Goal: Task Accomplishment & Management: Complete application form

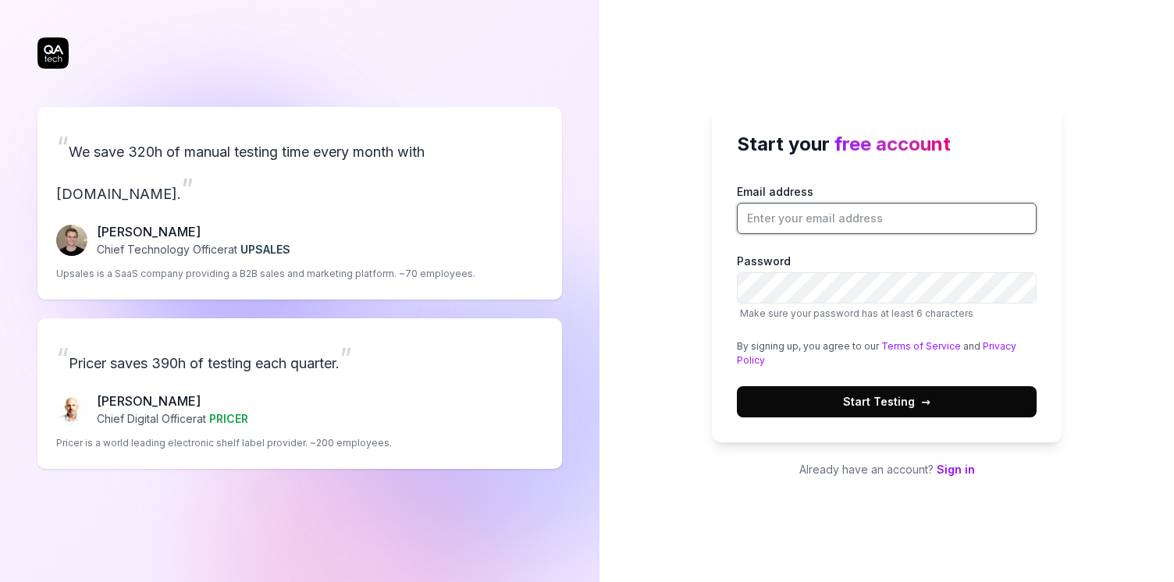
click at [808, 226] on input "Email address" at bounding box center [887, 218] width 300 height 31
click at [802, 210] on input "Email address" at bounding box center [887, 218] width 300 height 31
type input "[PERSON_NAME][EMAIL_ADDRESS][DOMAIN_NAME]"
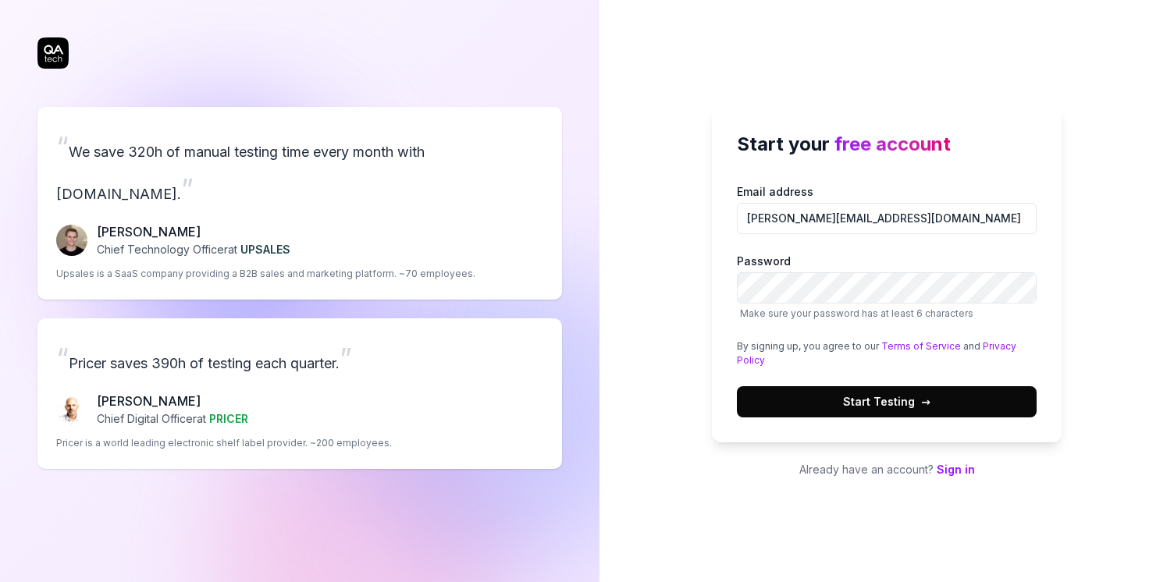
click at [822, 395] on button "Start Testing →" at bounding box center [887, 401] width 300 height 31
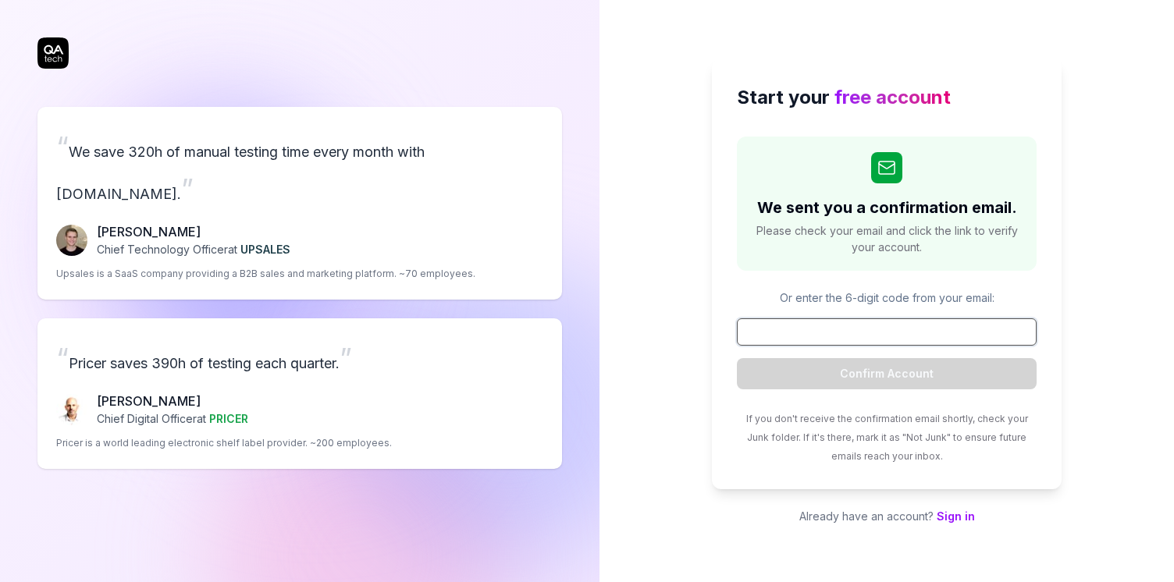
paste input "295343"
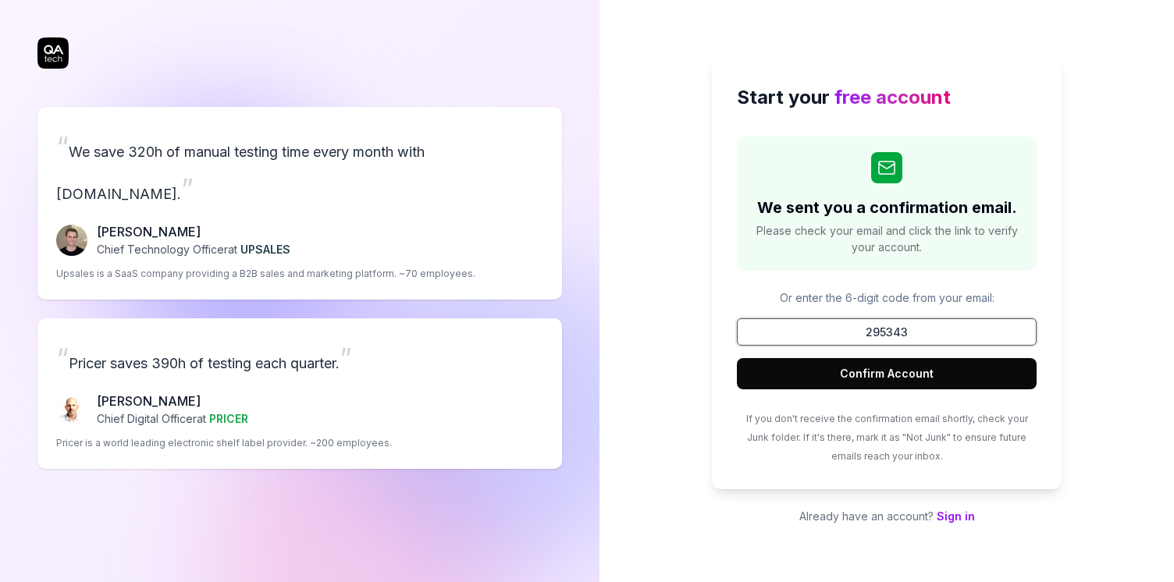
type input "295343"
click at [737, 358] on button "Confirm Account" at bounding box center [887, 373] width 300 height 31
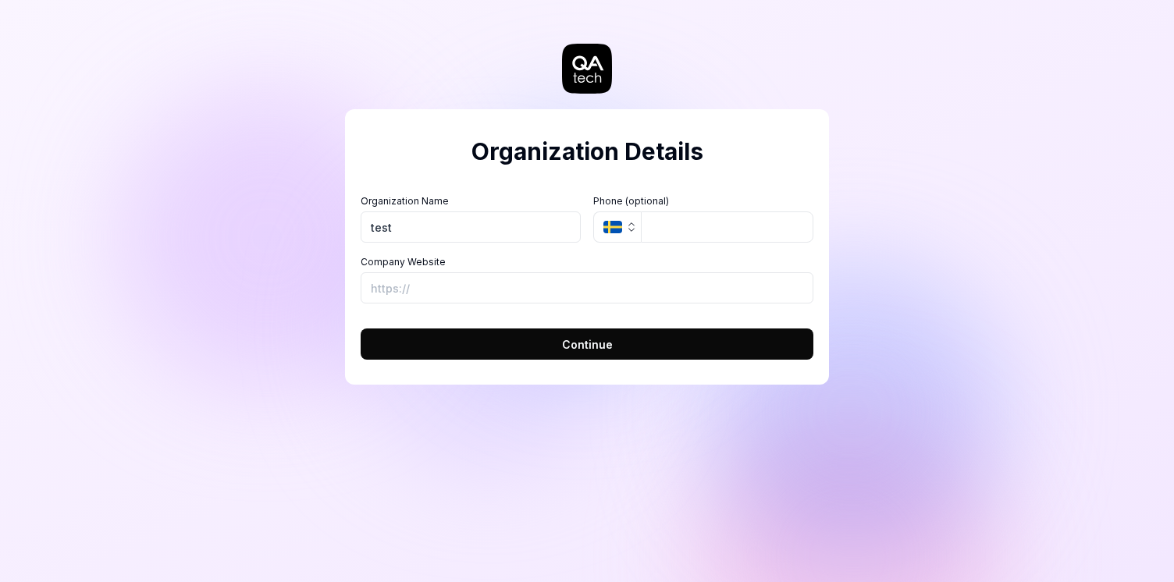
type input "test"
click at [514, 288] on input "Company Website" at bounding box center [587, 287] width 453 height 31
type input "[URL]"
click at [554, 357] on button "Continue" at bounding box center [587, 344] width 453 height 31
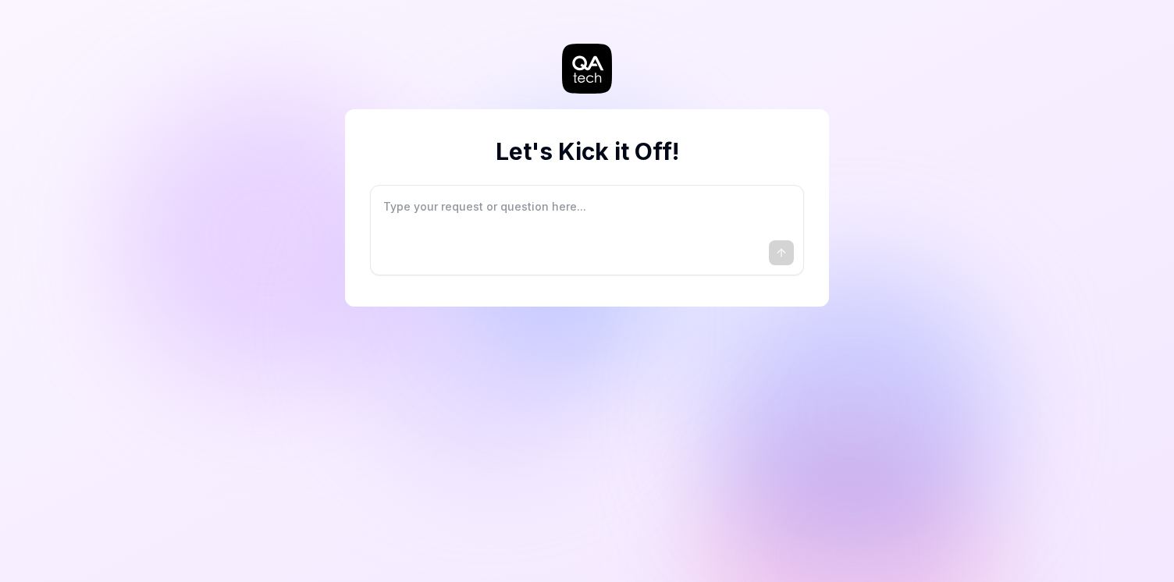
type textarea "*"
type textarea "I"
type textarea "*"
type textarea "I"
type textarea "*"
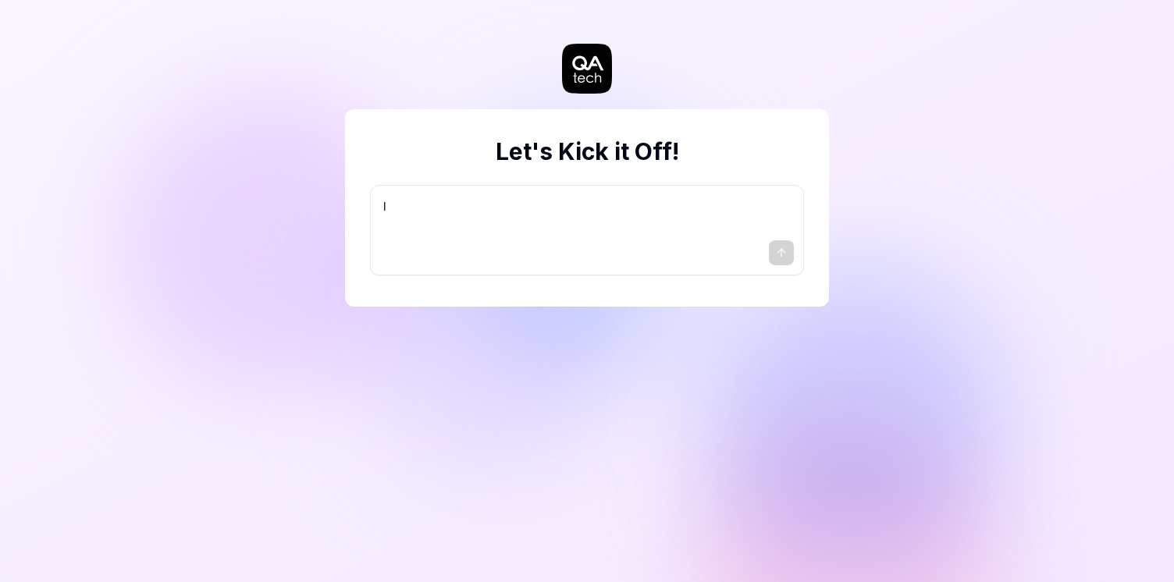
type textarea "I w"
type textarea "*"
type textarea "I wa"
type textarea "*"
type textarea "I wan"
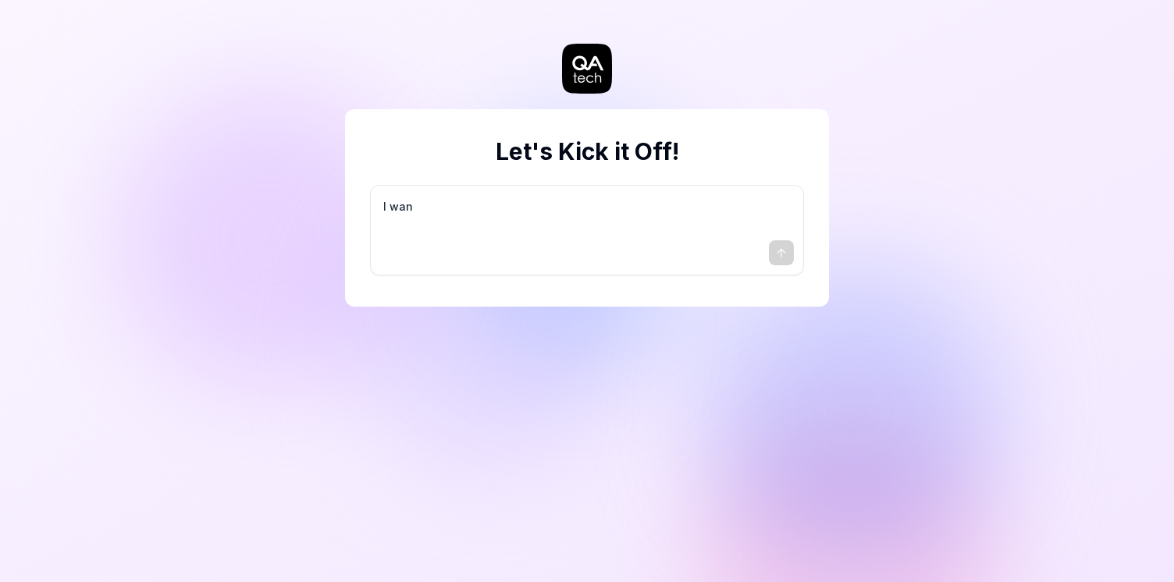
type textarea "*"
type textarea "I want"
type textarea "*"
type textarea "I want"
type textarea "*"
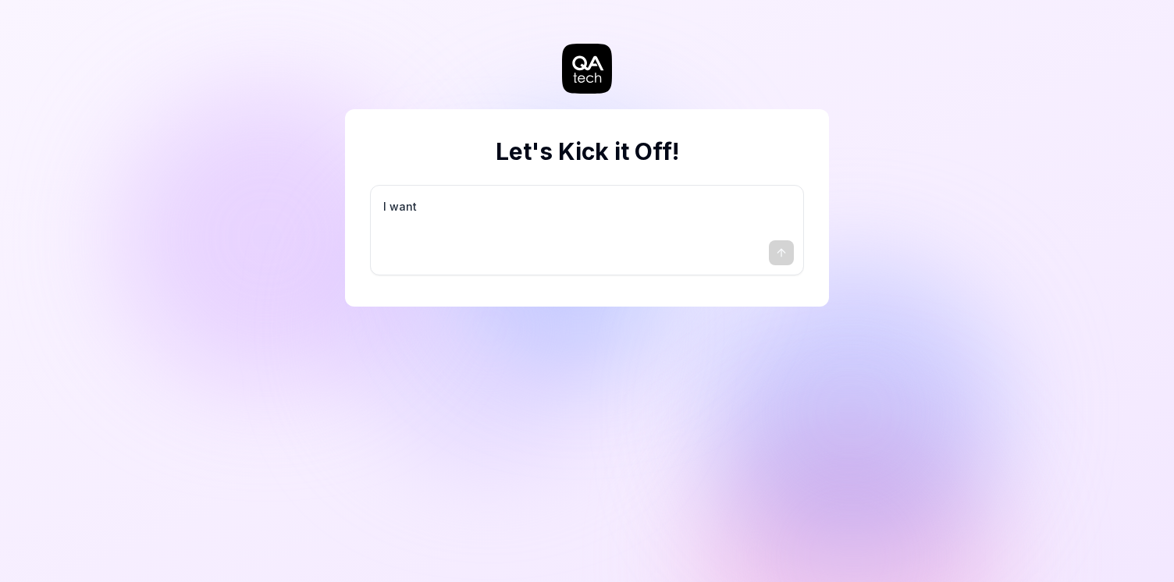
type textarea "I want a"
type textarea "*"
type textarea "I want a"
type textarea "*"
type textarea "I want a g"
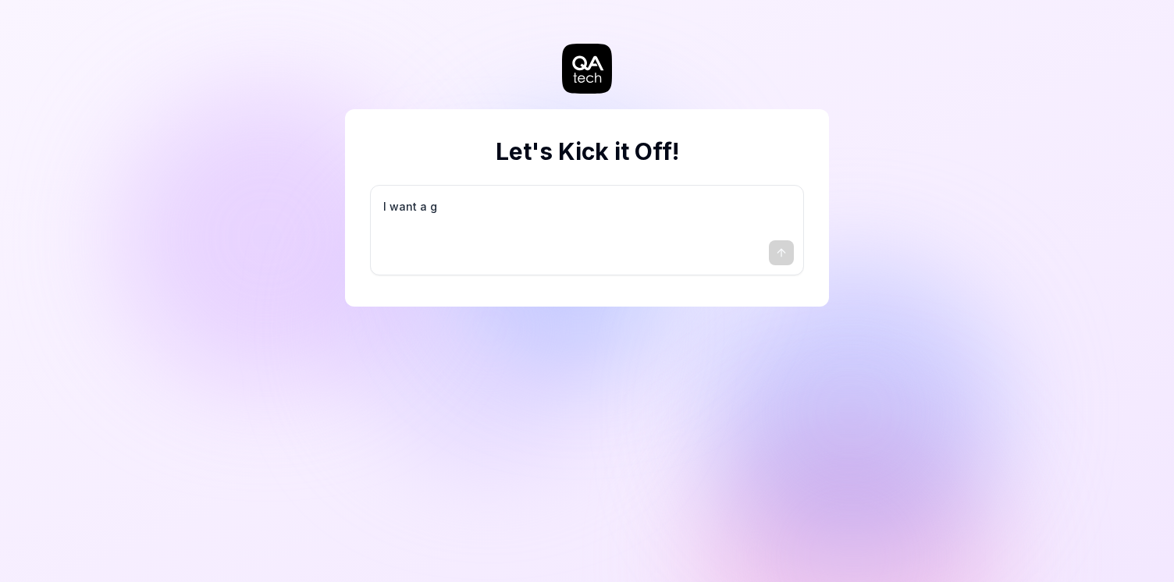
type textarea "*"
type textarea "I want a go"
type textarea "*"
type textarea "I want a goo"
type textarea "*"
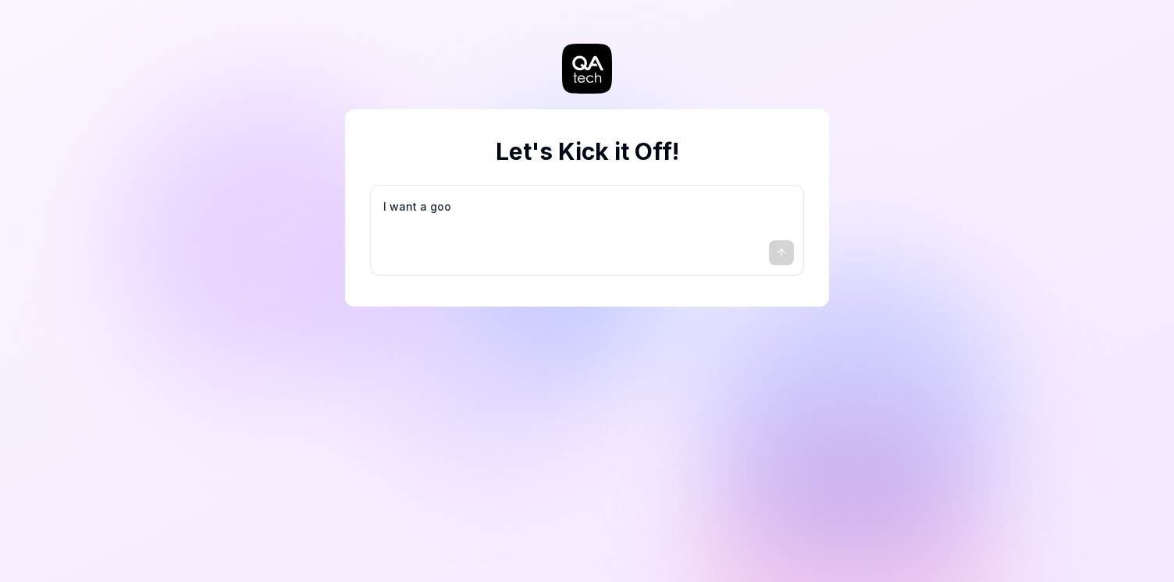
type textarea "I want a good"
type textarea "*"
type textarea "I want a good"
type textarea "*"
type textarea "I want a good t"
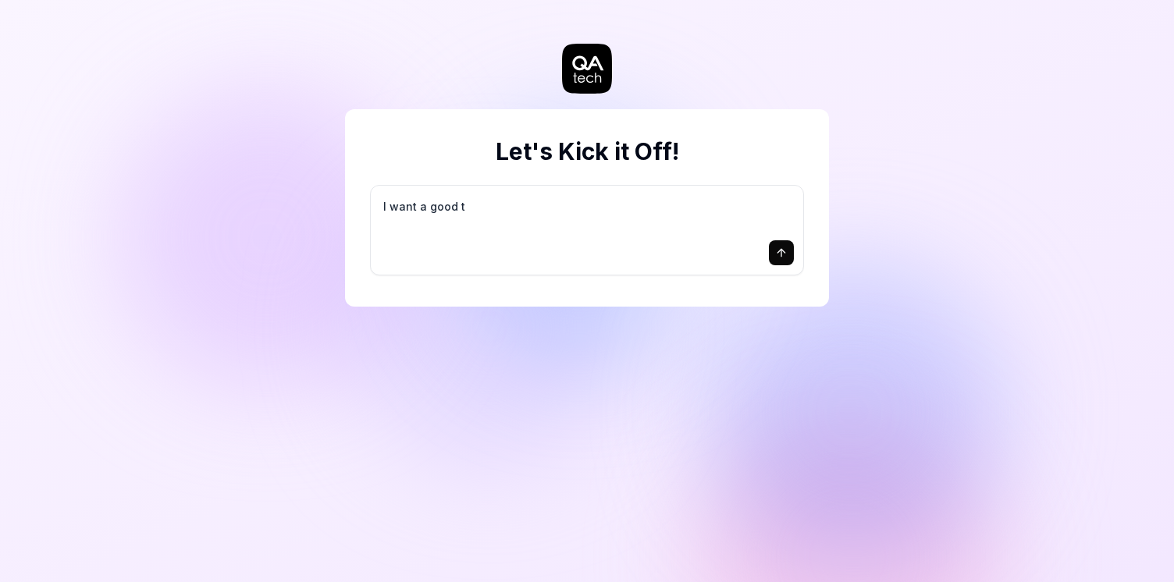
type textarea "*"
type textarea "I want a good te"
type textarea "*"
type textarea "I want a good tes"
type textarea "*"
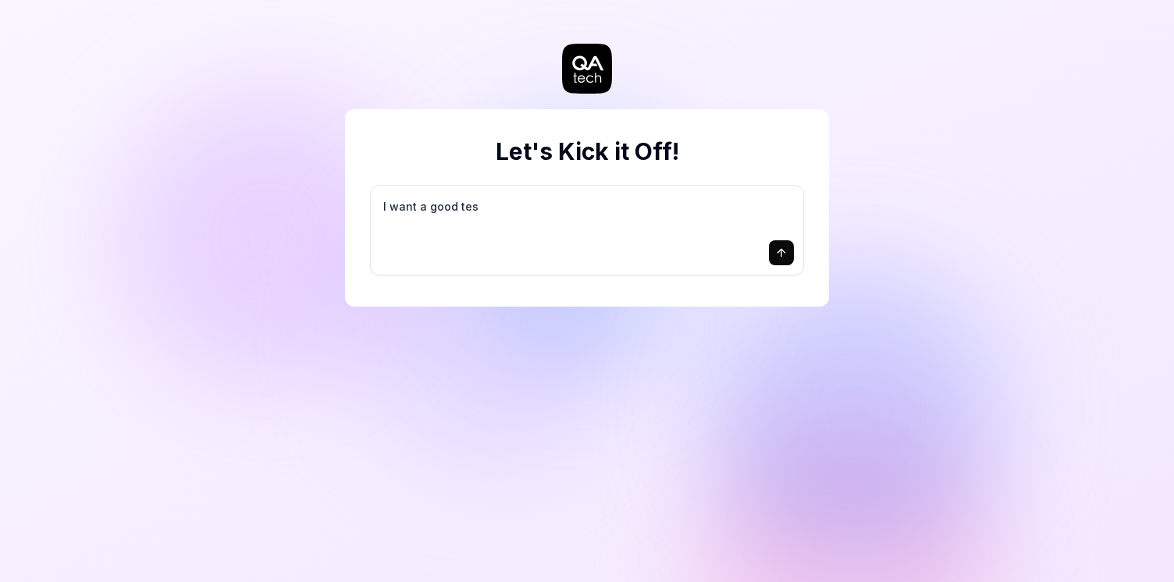
type textarea "I want a good test"
type textarea "*"
type textarea "I want a good test"
type textarea "*"
type textarea "I want a good test s"
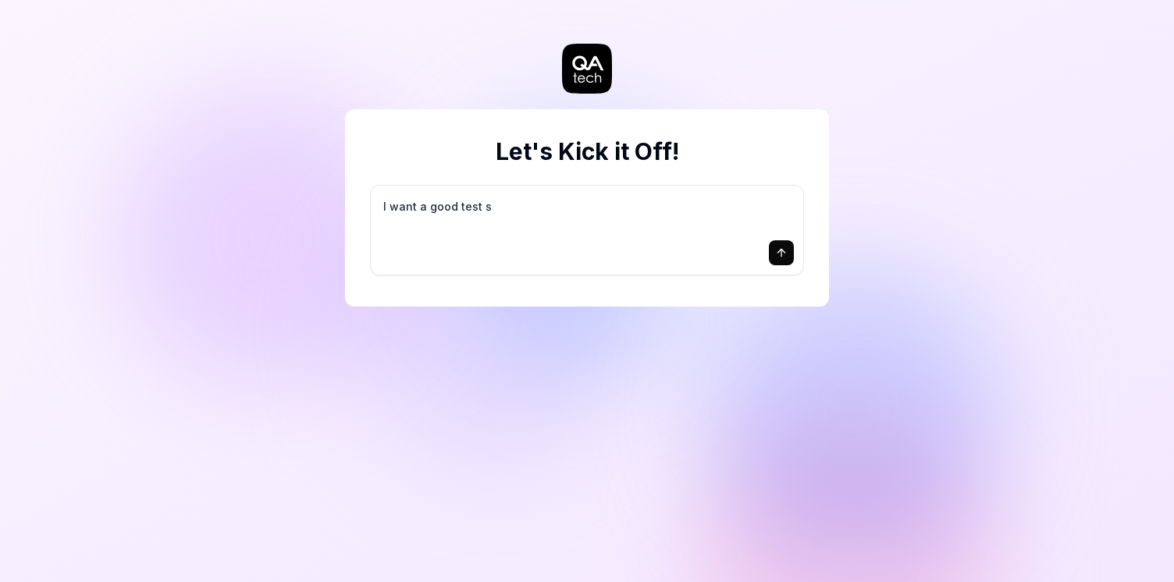
type textarea "*"
type textarea "I want a good test se"
type textarea "*"
type textarea "I want a good test set"
type textarea "*"
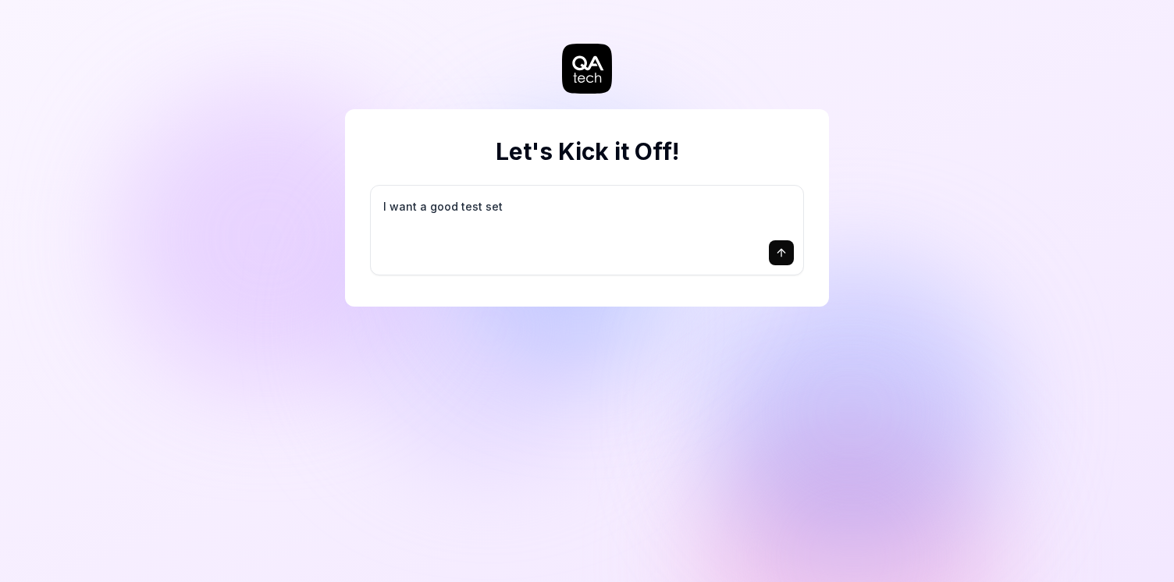
type textarea "I want a good test setu"
type textarea "*"
type textarea "I want a good test setup"
type textarea "*"
type textarea "I want a good test setup"
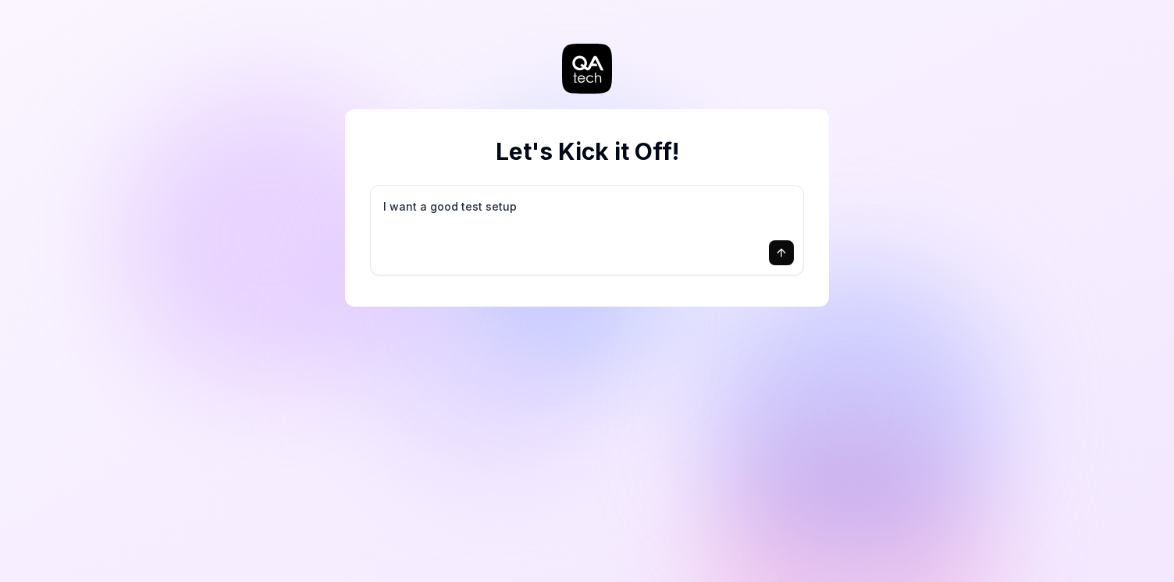
type textarea "*"
type textarea "I want a good test setup f"
type textarea "*"
type textarea "I want a good test setup fo"
type textarea "*"
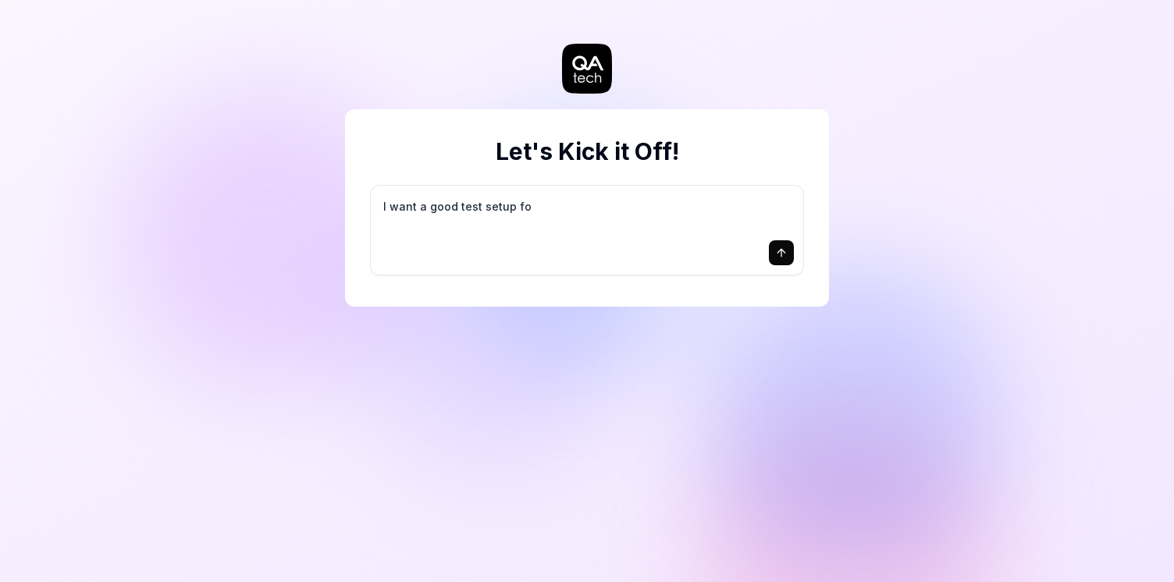
type textarea "I want a good test setup for"
type textarea "*"
type textarea "I want a good test setup for"
type textarea "*"
type textarea "I want a good test setup for m"
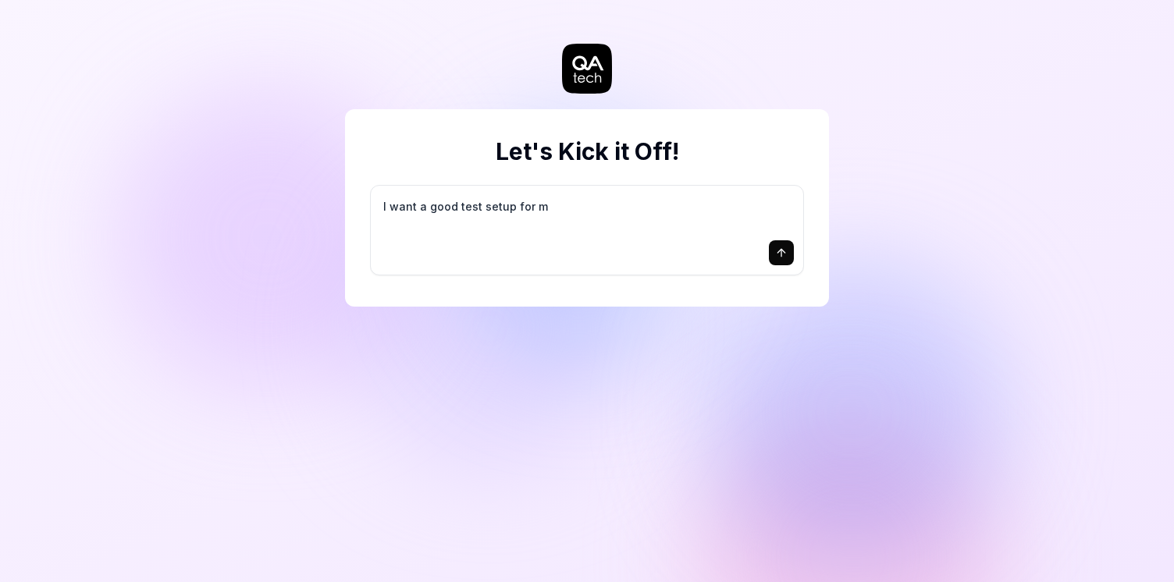
type textarea "*"
type textarea "I want a good test setup for my"
type textarea "*"
type textarea "I want a good test setup for my"
type textarea "*"
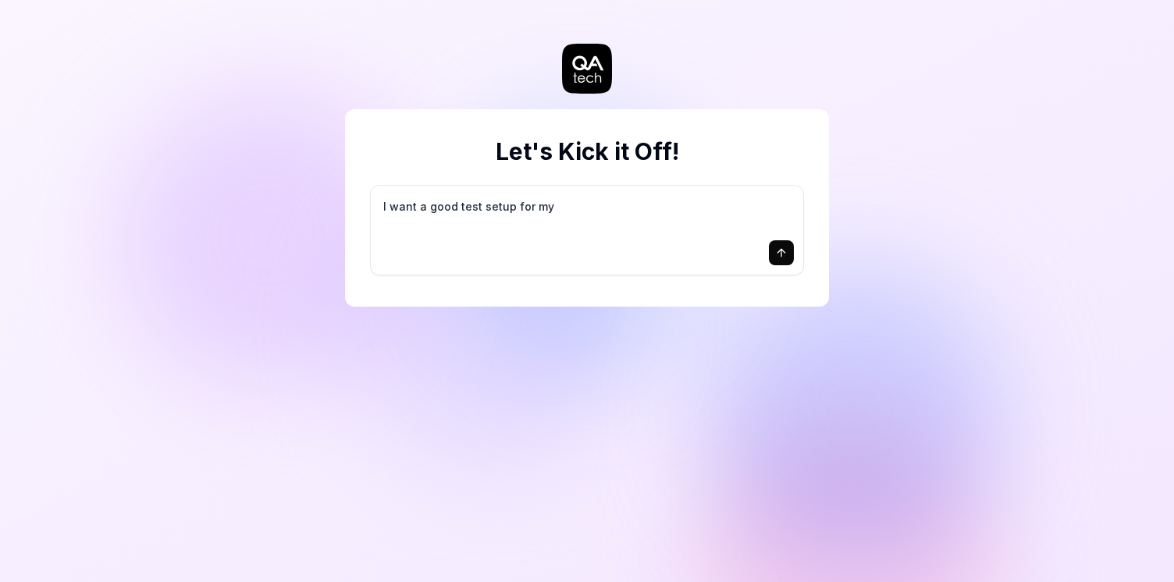
type textarea "I want a good test setup for my s"
type textarea "*"
type textarea "I want a good test setup for my si"
type textarea "*"
type textarea "I want a good test setup for my sit"
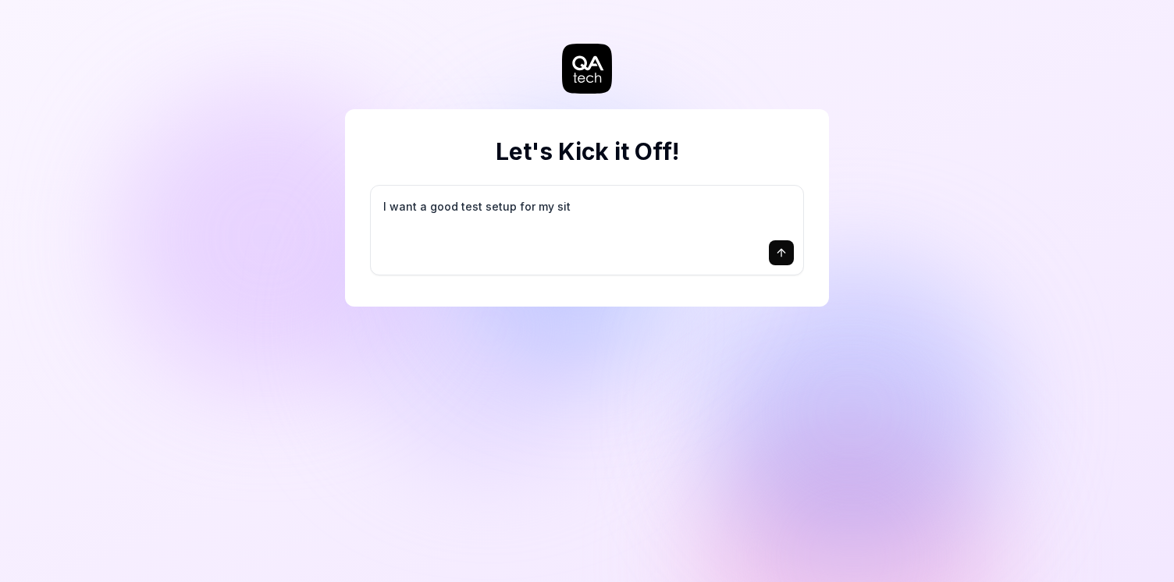
type textarea "*"
type textarea "I want a good test setup for my site"
type textarea "*"
type textarea "I want a good test setup for my site"
type textarea "*"
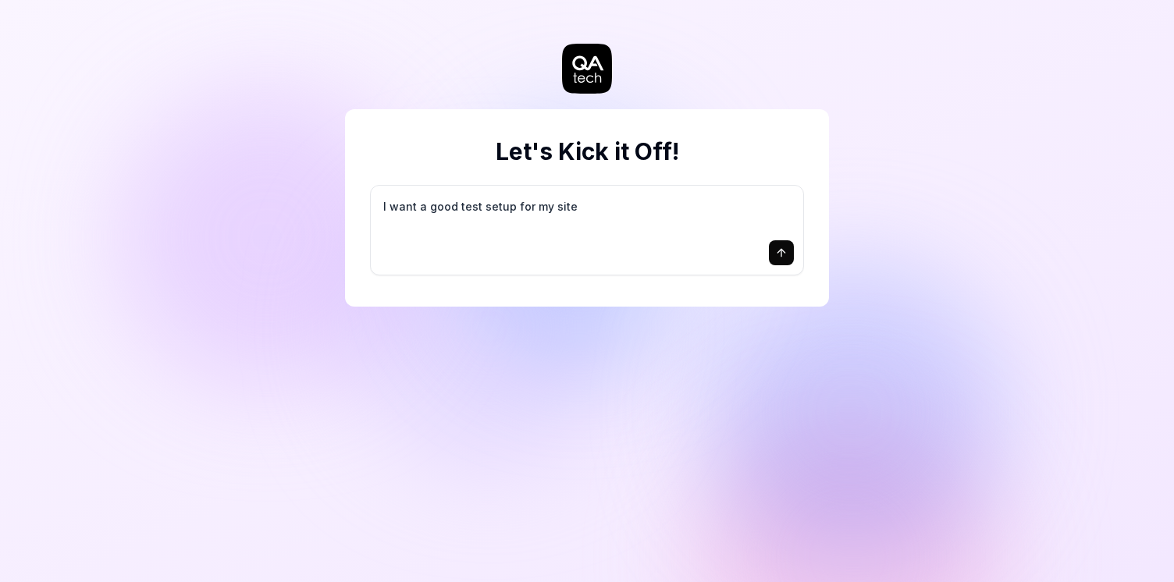
type textarea "I want a good test setup for my site -"
type textarea "*"
type textarea "I want a good test setup for my site -"
type textarea "*"
type textarea "I want a good test setup for my site - h"
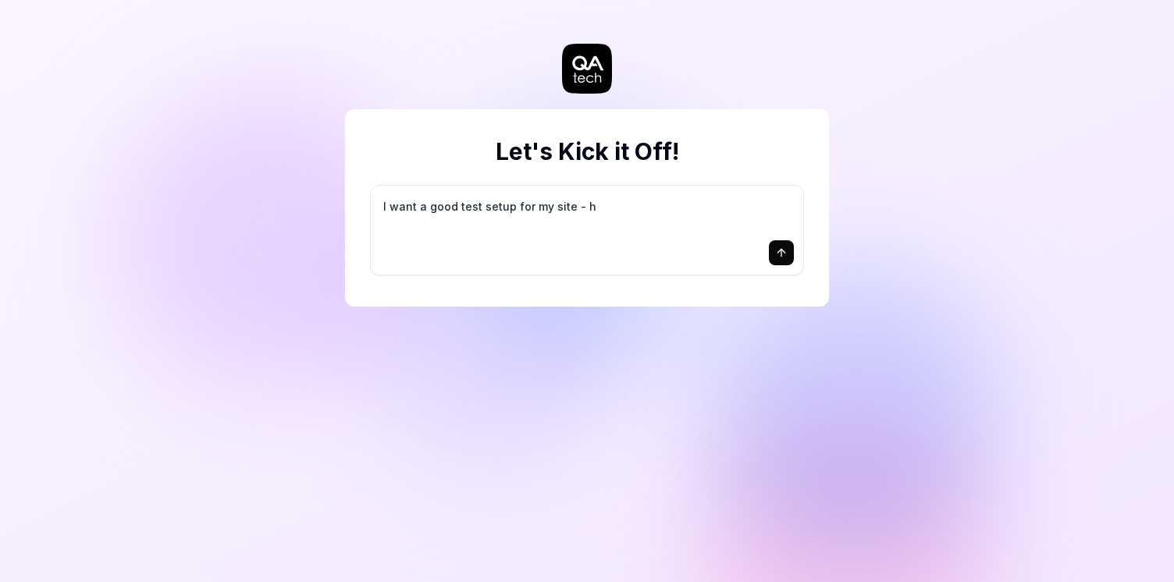
type textarea "*"
type textarea "I want a good test setup for my site - he"
type textarea "*"
type textarea "I want a good test setup for my site - hel"
type textarea "*"
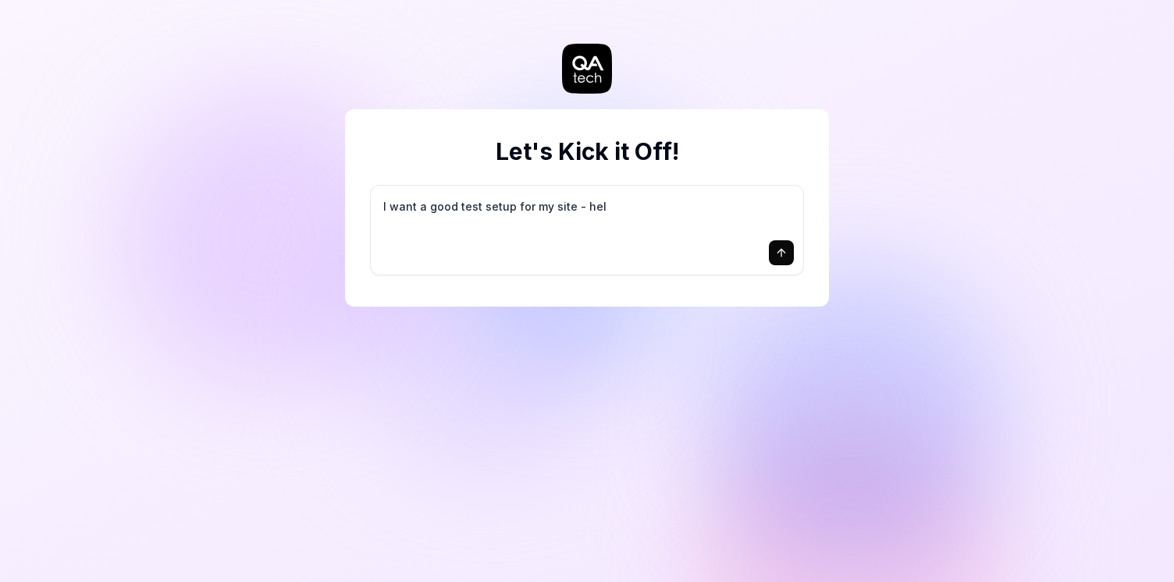
type textarea "I want a good test setup for my site - help"
type textarea "*"
type textarea "I want a good test setup for my site - help"
type textarea "*"
type textarea "I want a good test setup for my site - help m"
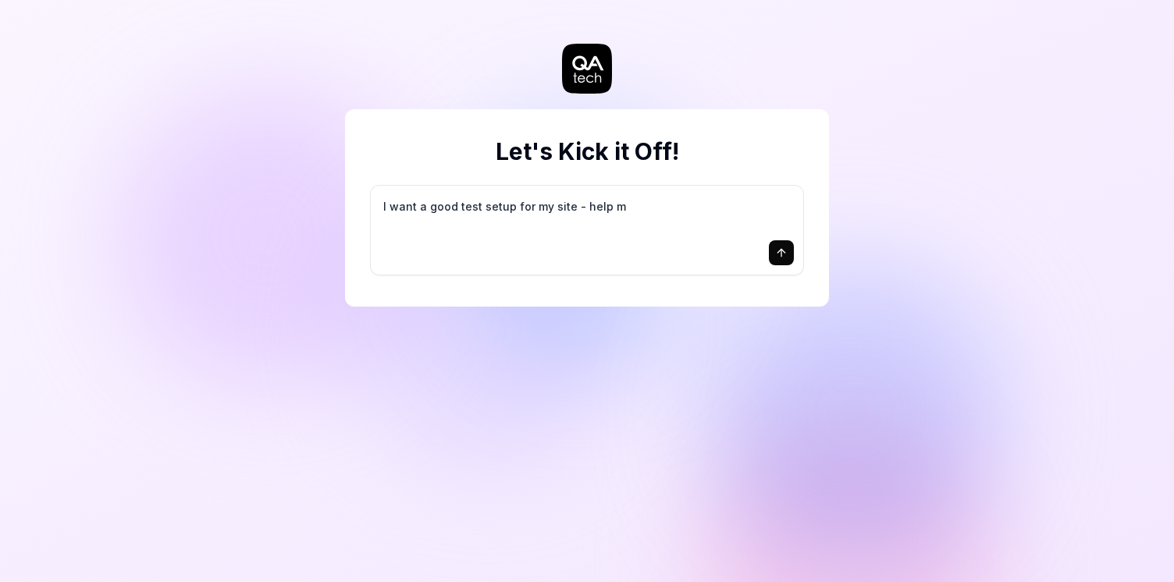
type textarea "*"
type textarea "I want a good test setup for my site - help me"
type textarea "*"
type textarea "I want a good test setup for my site - help me"
type textarea "*"
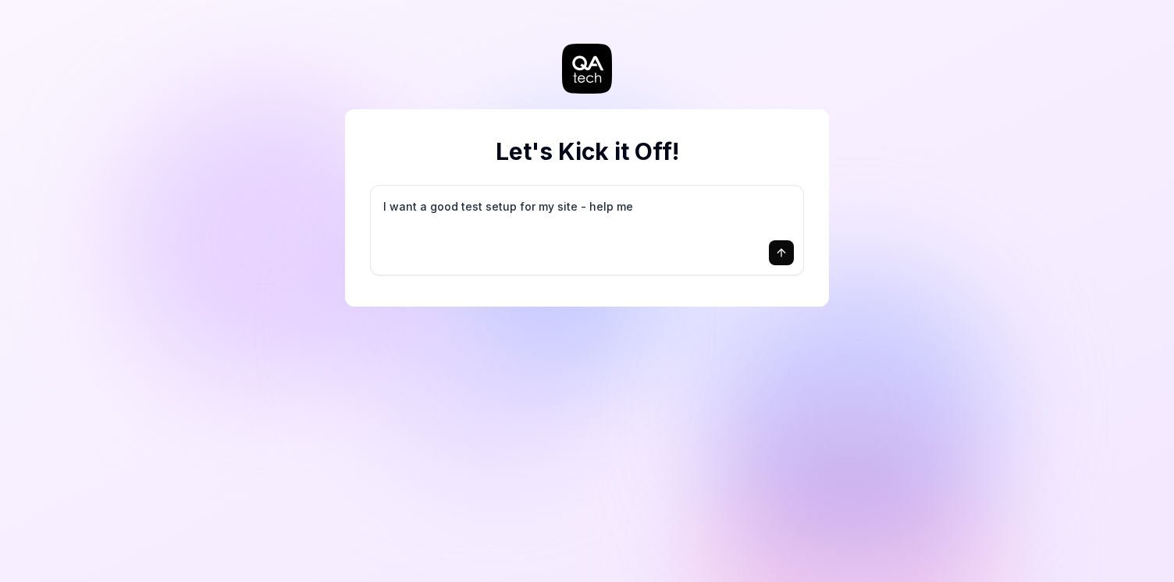
type textarea "I want a good test setup for my site - help me c"
type textarea "*"
type textarea "I want a good test setup for my site - help me cr"
type textarea "*"
type textarea "I want a good test setup for my site - help me cre"
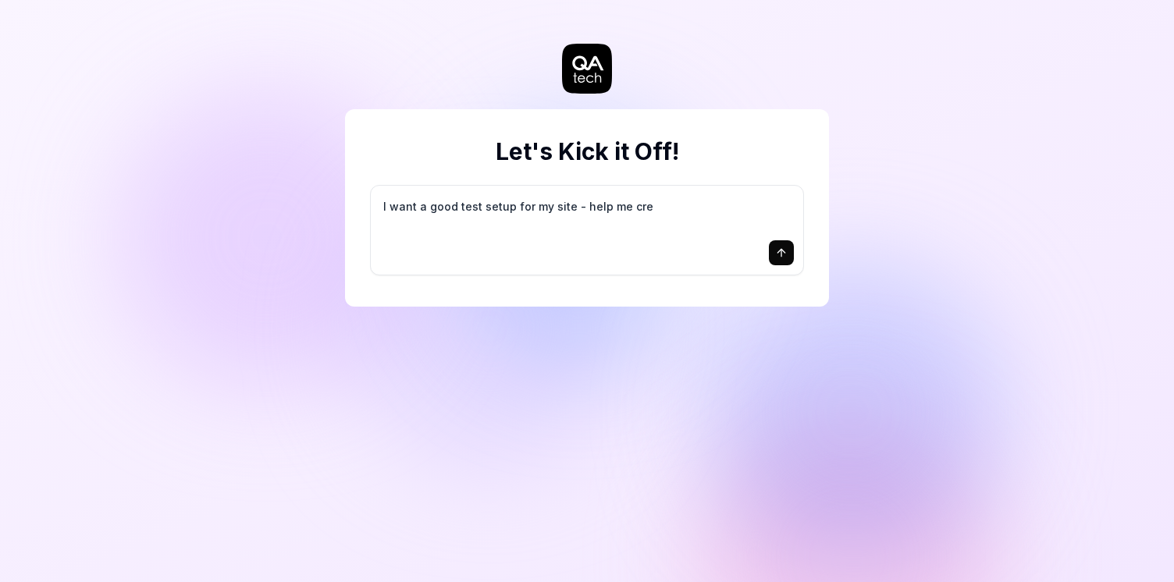
type textarea "*"
type textarea "I want a good test setup for my site - help me crea"
type textarea "*"
type textarea "I want a good test setup for my site - help me creat"
type textarea "*"
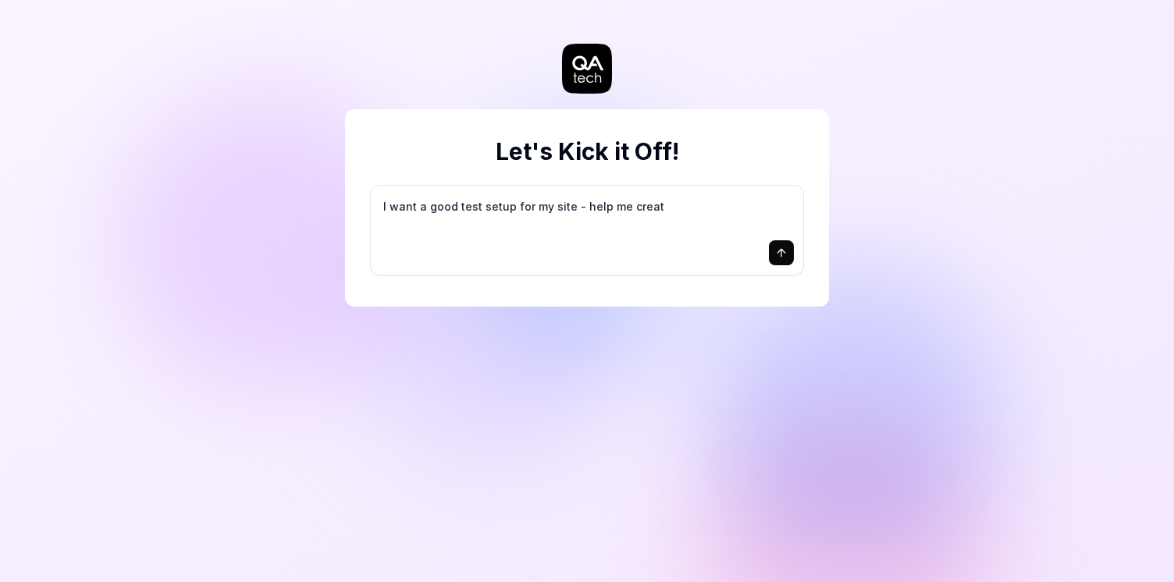
type textarea "I want a good test setup for my site - help me create"
type textarea "*"
type textarea "I want a good test setup for my site - help me create"
type textarea "*"
type textarea "I want a good test setup for my site - help me create t"
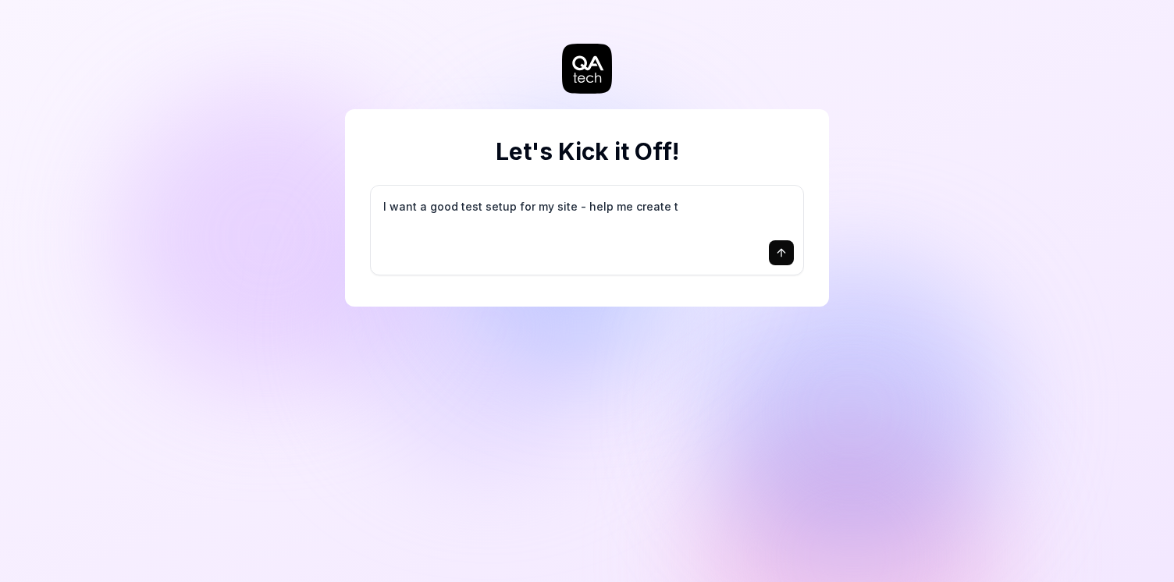
type textarea "*"
type textarea "I want a good test setup for my site - help me create th"
type textarea "*"
type textarea "I want a good test setup for my site - help me create the"
type textarea "*"
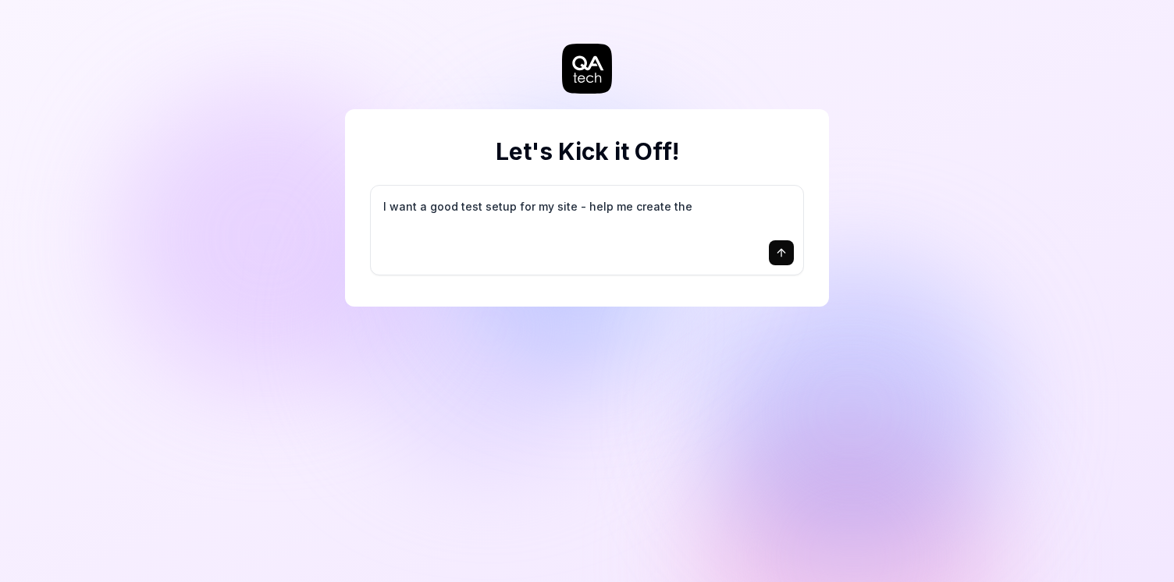
type textarea "I want a good test setup for my site - help me create the"
type textarea "*"
type textarea "I want a good test setup for my site - help me create the f"
type textarea "*"
type textarea "I want a good test setup for my site - help me create the fi"
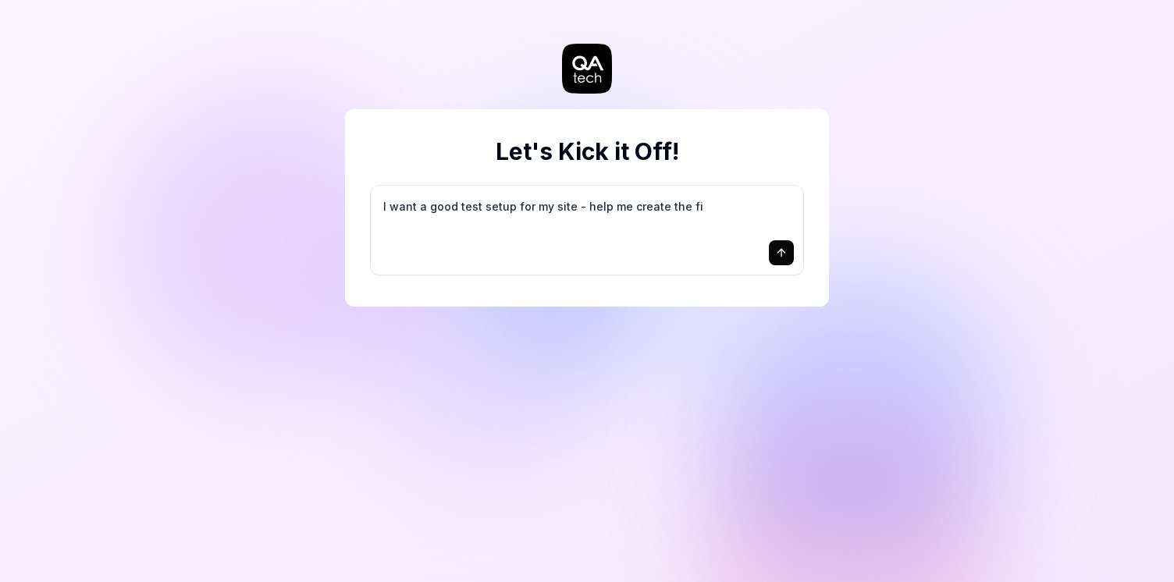
type textarea "*"
type textarea "I want a good test setup for my site - help me create the fir"
type textarea "*"
type textarea "I want a good test setup for my site - help me create the firs"
type textarea "*"
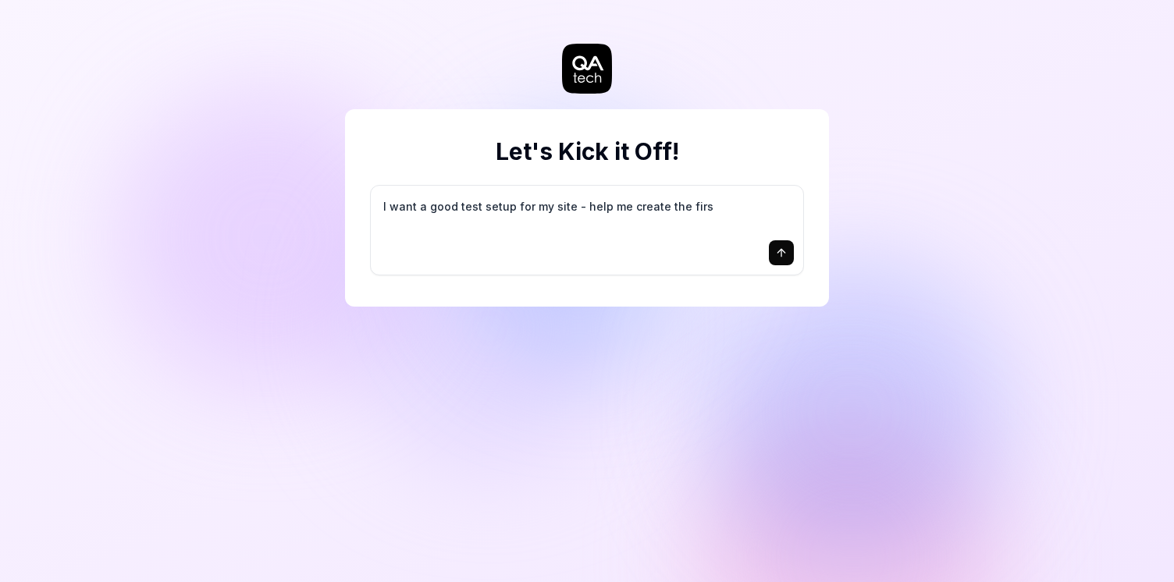
type textarea "I want a good test setup for my site - help me create the first"
type textarea "*"
type textarea "I want a good test setup for my site - help me create the first"
type textarea "*"
type textarea "I want a good test setup for my site - help me create the first 3"
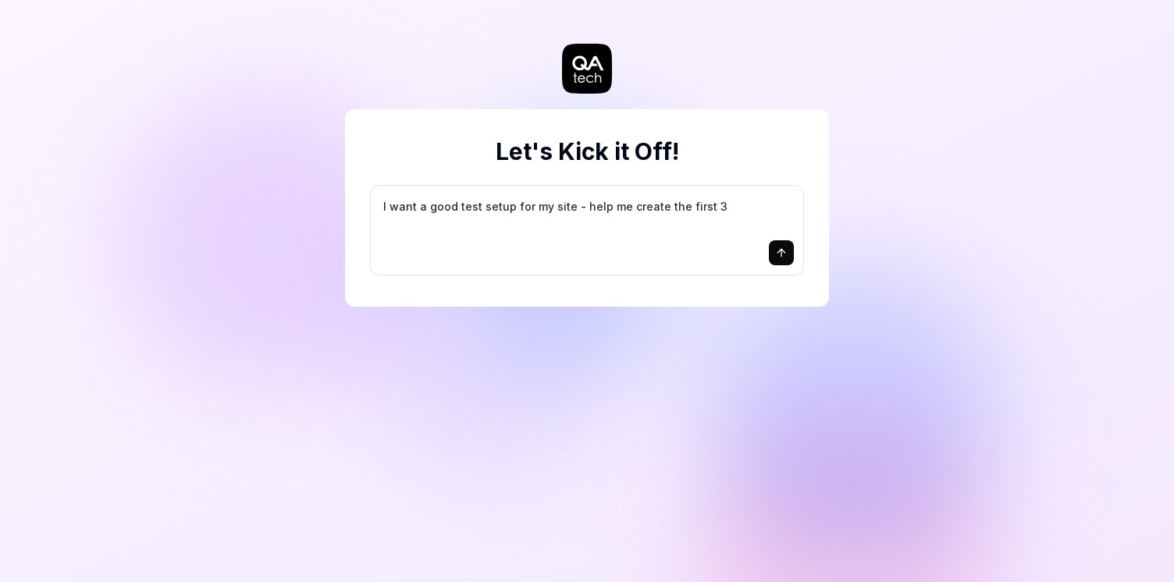
type textarea "*"
type textarea "I want a good test setup for my site - help me create the first 3-"
type textarea "*"
type textarea "I want a good test setup for my site - help me create the first 3-5"
type textarea "*"
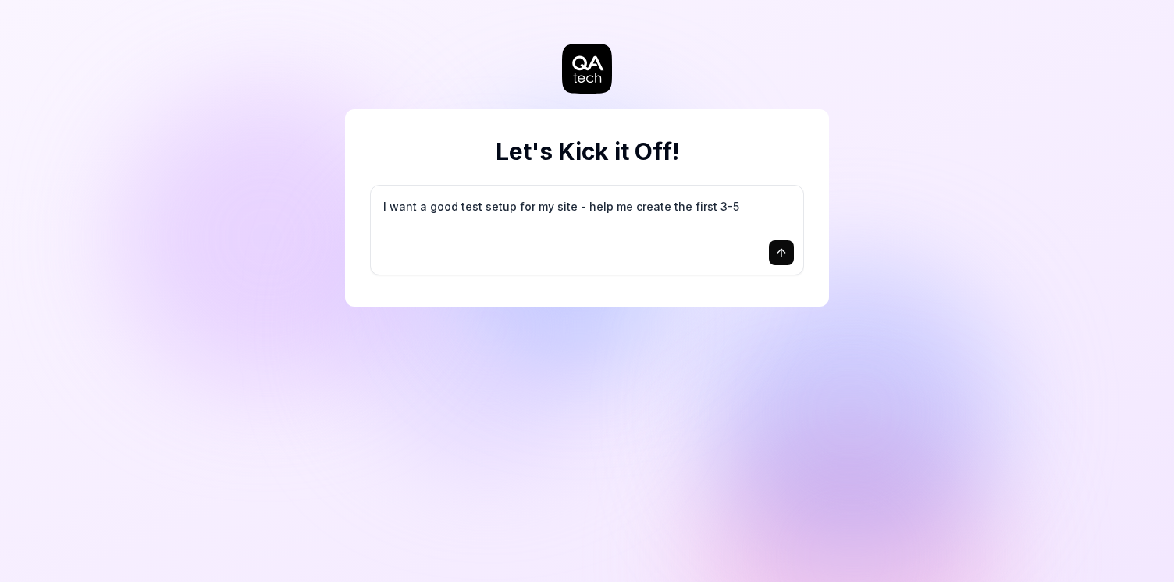
type textarea "I want a good test setup for my site - help me create the first 3-5"
type textarea "*"
type textarea "I want a good test setup for my site - help me create the first 3-5 t"
type textarea "*"
type textarea "I want a good test setup for my site - help me create the first 3-5 te"
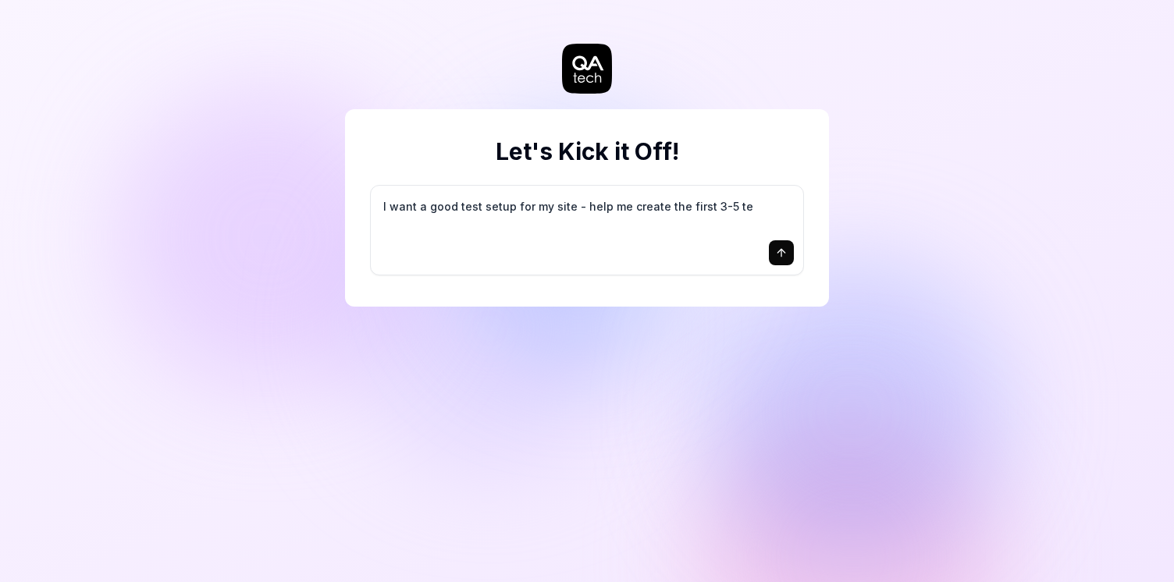
type textarea "*"
type textarea "I want a good test setup for my site - help me create the first 3-5 tes"
type textarea "*"
type textarea "I want a good test setup for my site - help me create the first 3-5 test"
type textarea "*"
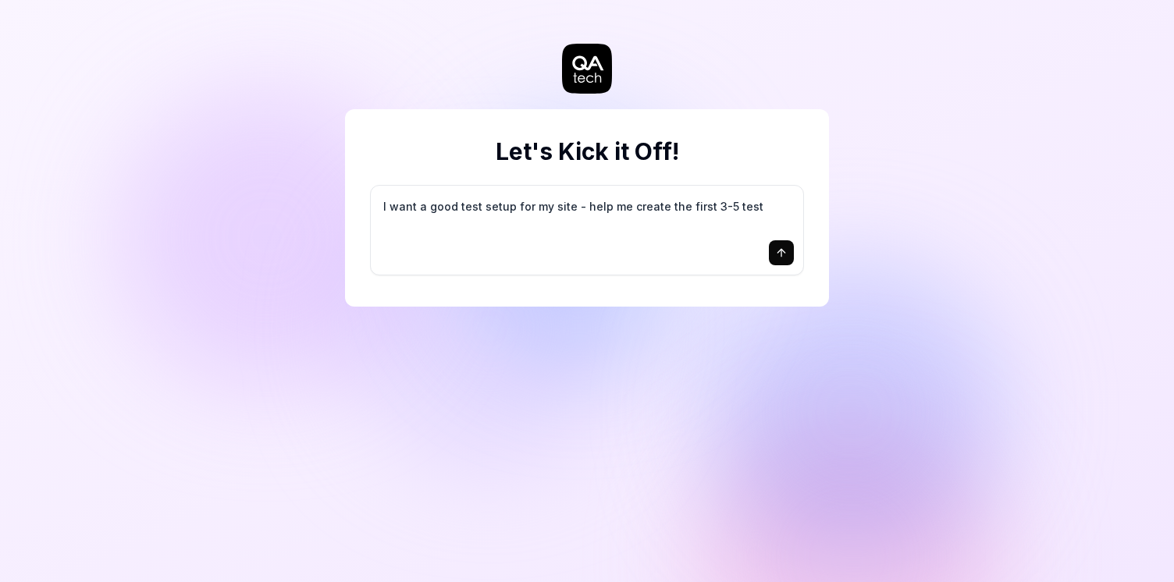
type textarea "I want a good test setup for my site - help me create the first 3-5 test"
type textarea "*"
type textarea "I want a good test setup for my site - help me create the first 3-5 test c"
type textarea "*"
type textarea "I want a good test setup for my site - help me create the first 3-5 test ca"
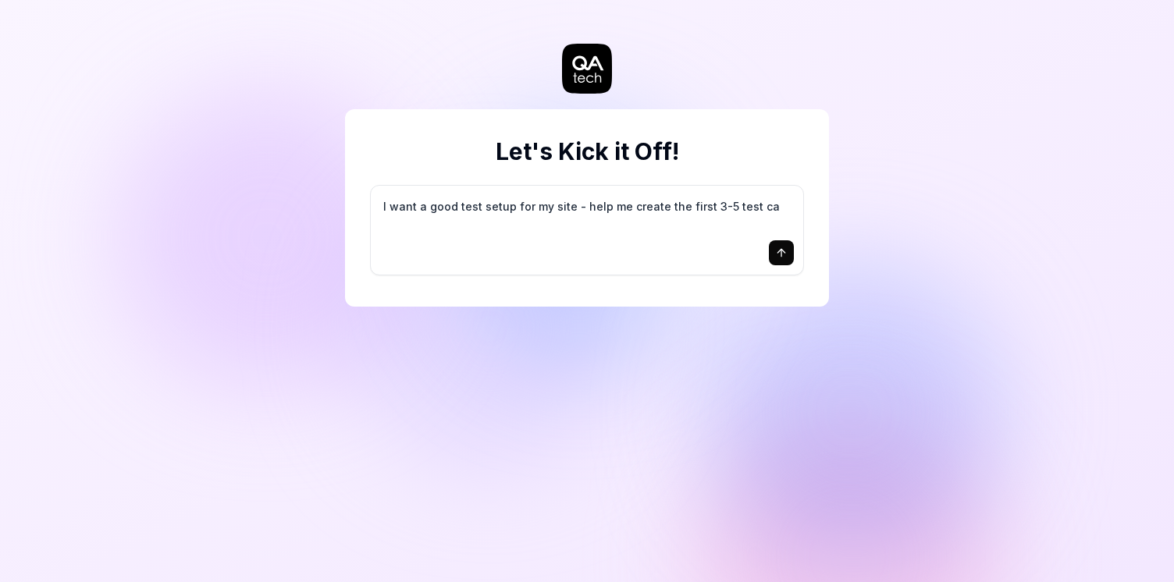
type textarea "*"
type textarea "I want a good test setup for my site - help me create the first 3-5 test cas"
type textarea "*"
type textarea "I want a good test setup for my site - help me create the first 3-5 test case"
type textarea "*"
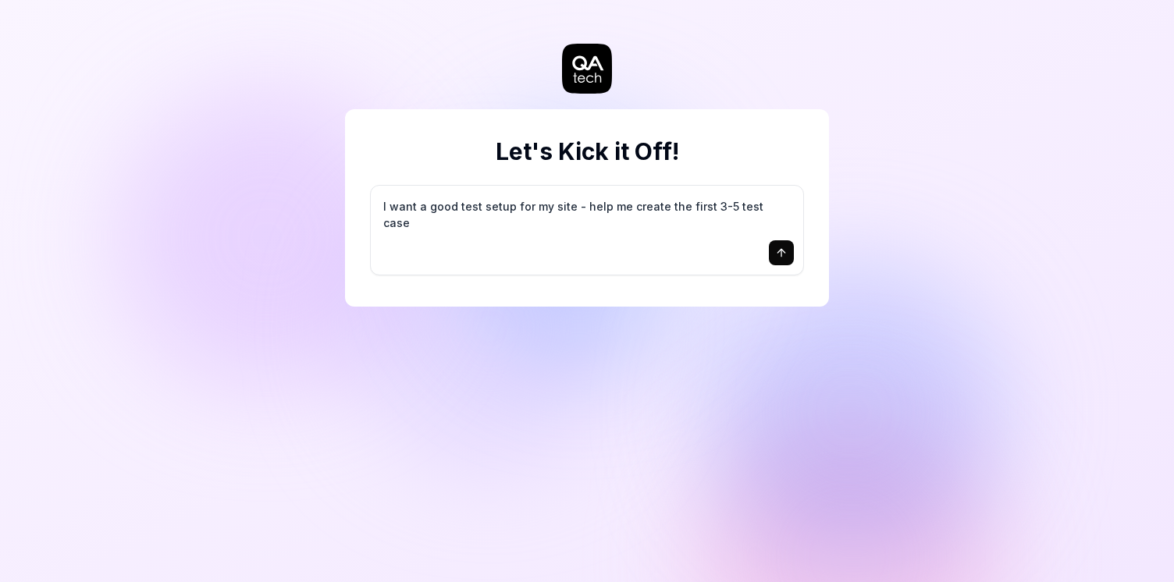
type textarea "I want a good test setup for my site - help me create the first 3-5 test cases"
click at [782, 255] on icon "submit" at bounding box center [781, 253] width 12 height 12
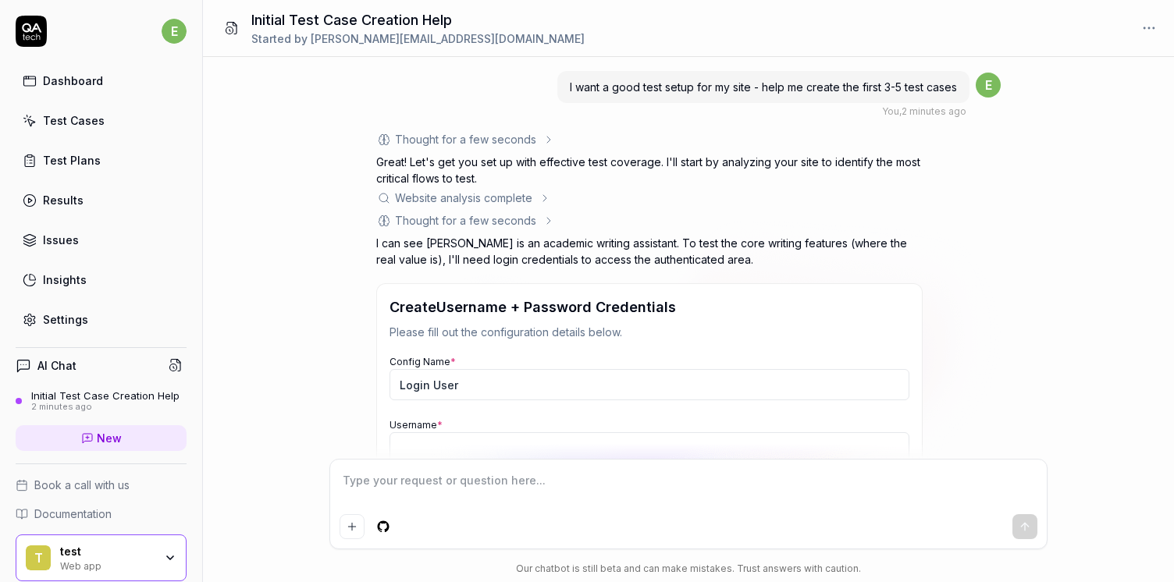
scroll to position [223, 0]
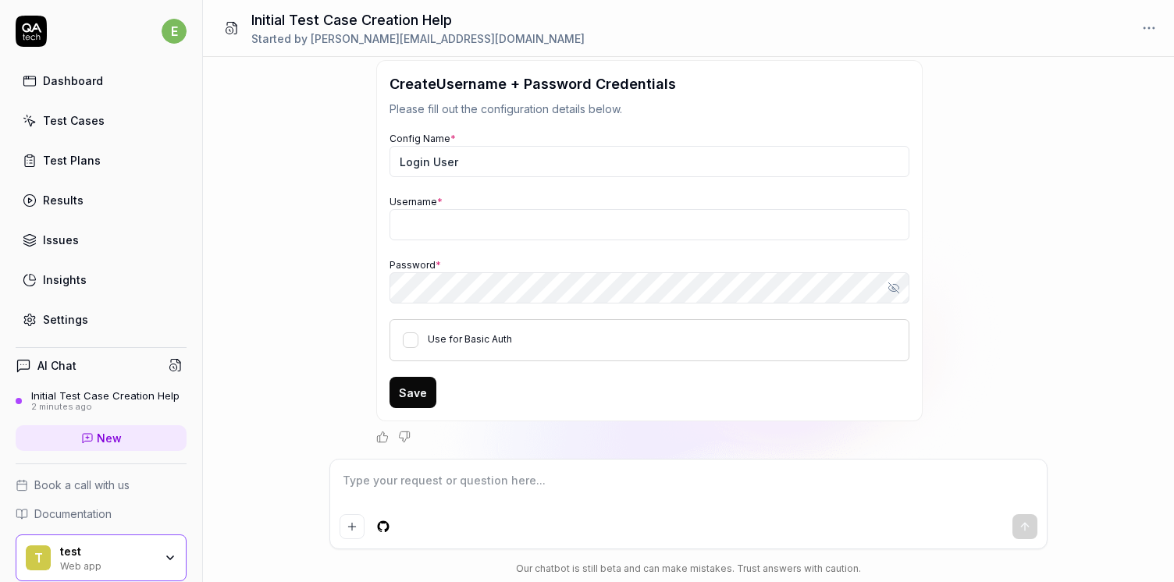
type textarea "*"
